Goal: Find specific page/section: Find specific page/section

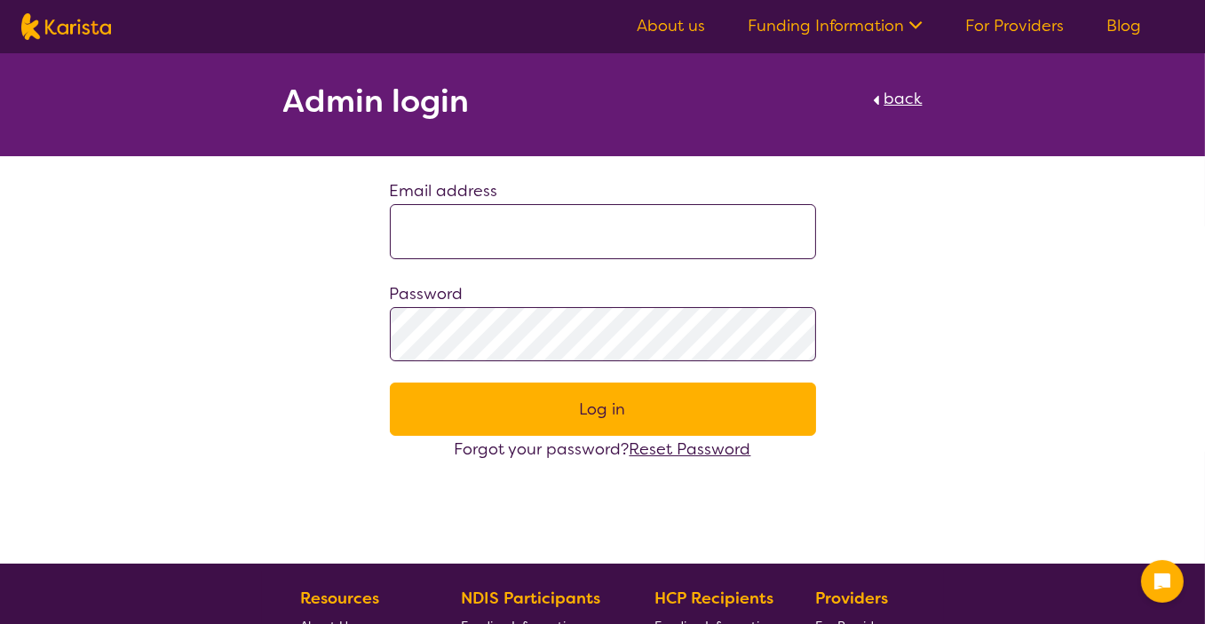
click at [505, 234] on input at bounding box center [603, 231] width 426 height 55
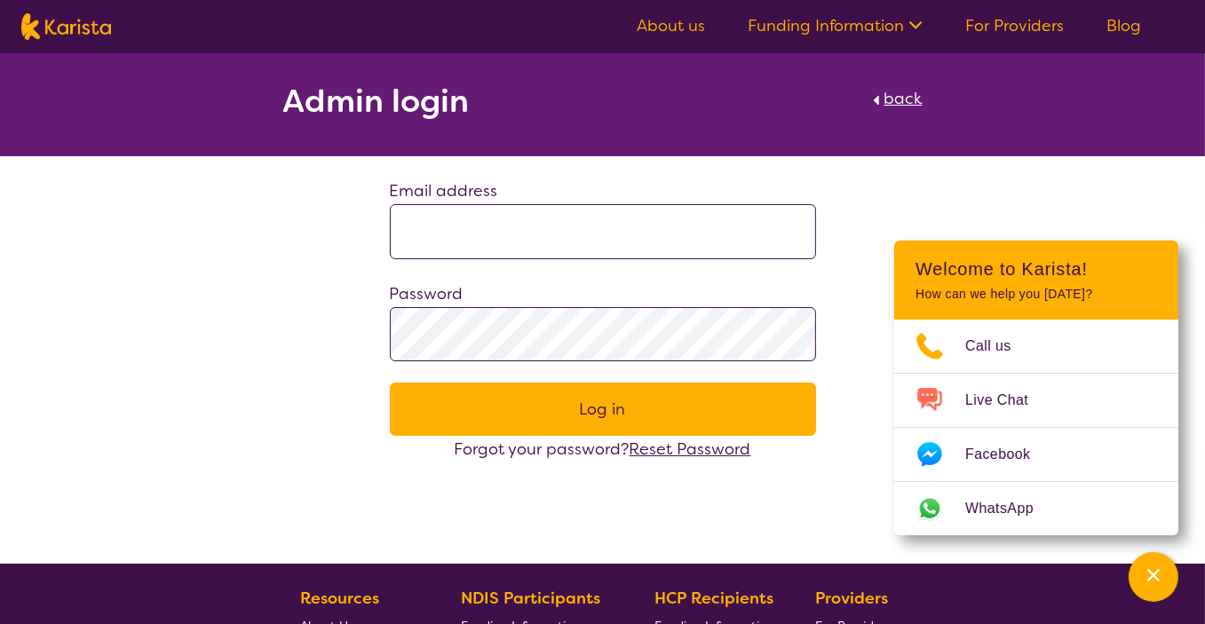
type input "**********"
click at [903, 99] on span "back" at bounding box center [903, 98] width 38 height 21
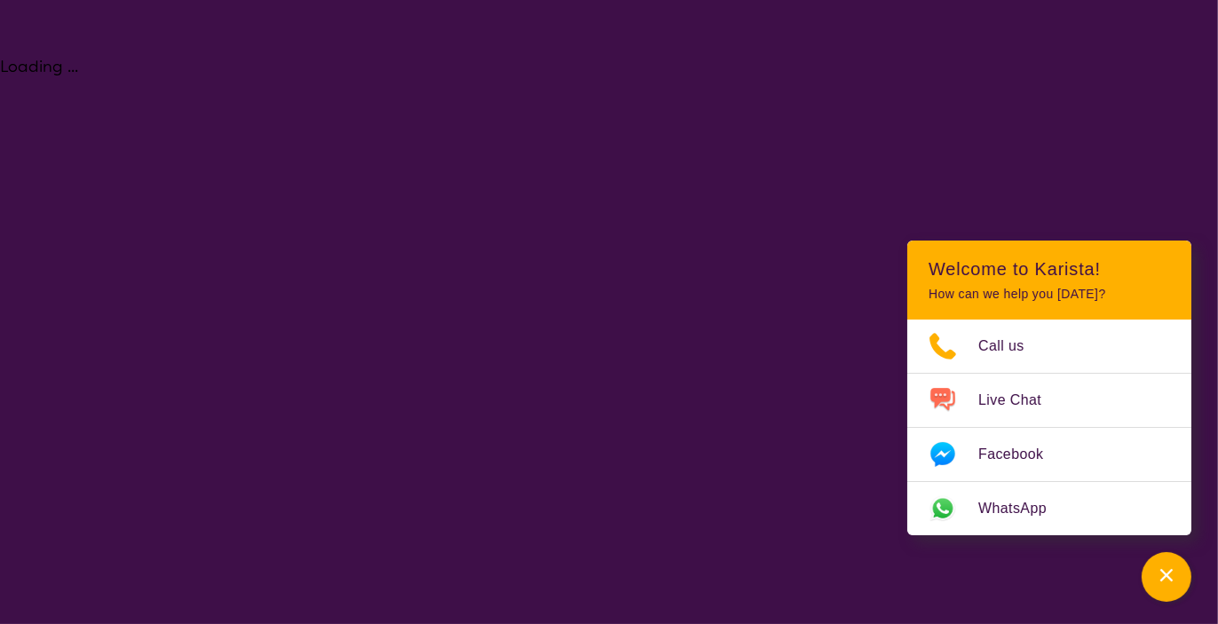
select select "NDIS Plan management"
select select "NDIS"
select select "NDIS Plan management"
select select "NDIS"
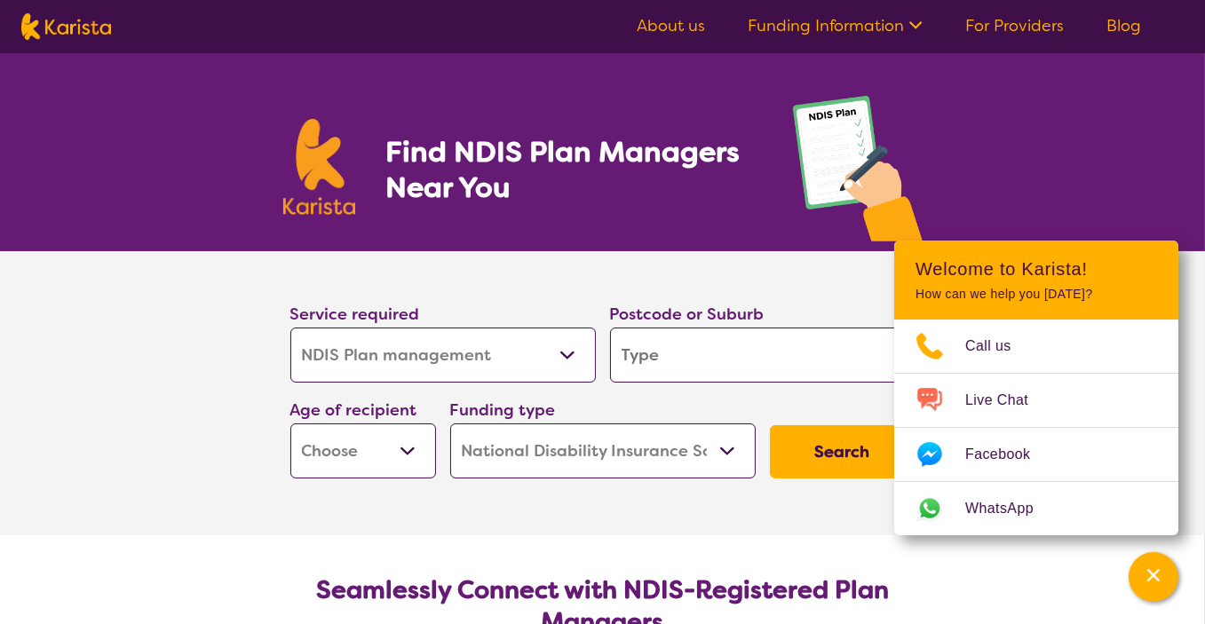
click at [830, 180] on img at bounding box center [858, 173] width 130 height 155
click at [700, 189] on h1 "Find NDIS Plan Managers Near You" at bounding box center [570, 169] width 371 height 71
